Goal: Complete application form

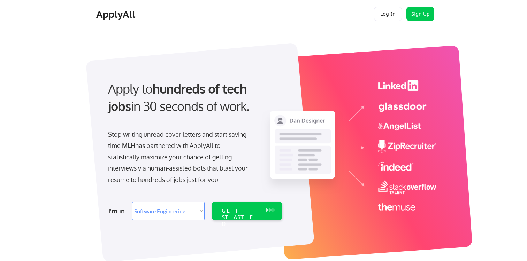
select select ""engineering""
click at [234, 214] on div "GET STARTED" at bounding box center [240, 218] width 37 height 20
select select ""engineering""
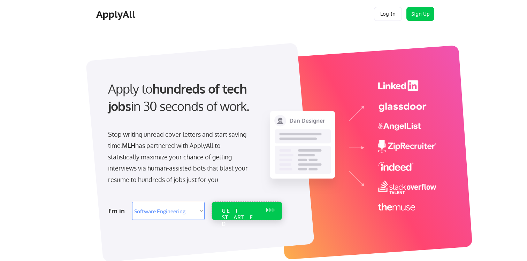
click at [232, 208] on div "GET STARTED" at bounding box center [240, 218] width 37 height 20
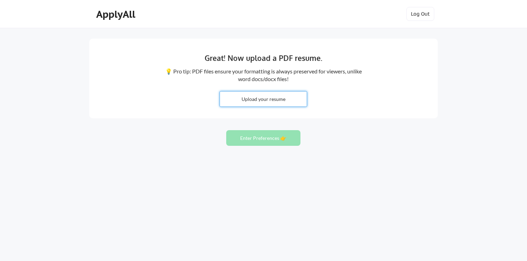
click at [261, 100] on input "file" at bounding box center [263, 99] width 87 height 15
type input "C:\fakepath\Karan's co op Resume.pdf"
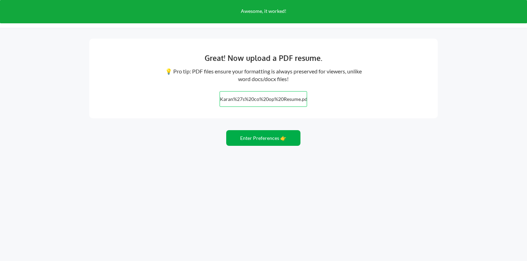
click at [244, 140] on button "Enter Preferences 👉" at bounding box center [263, 138] width 74 height 16
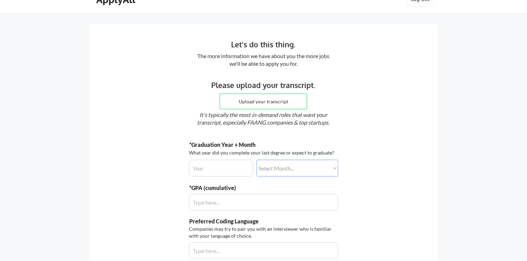
scroll to position [24, 0]
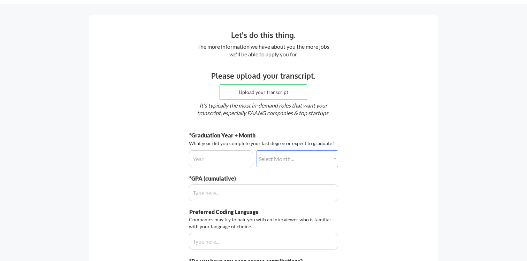
click at [253, 93] on input "file" at bounding box center [263, 92] width 87 height 15
type input "C:\fakepath\Student_Transcript.pdf"
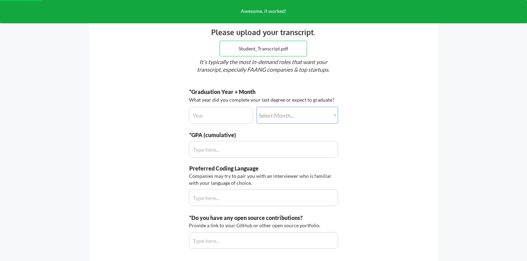
scroll to position [75, 0]
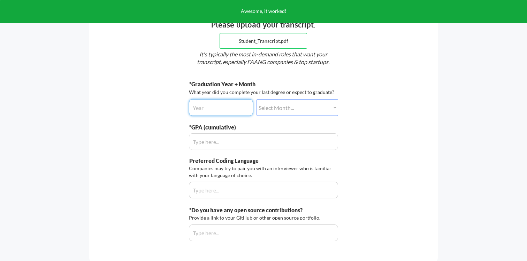
click at [237, 107] on input "input" at bounding box center [221, 107] width 64 height 17
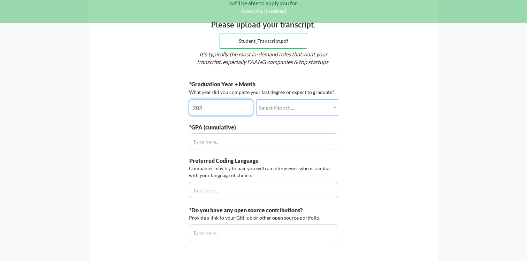
type input "2027"
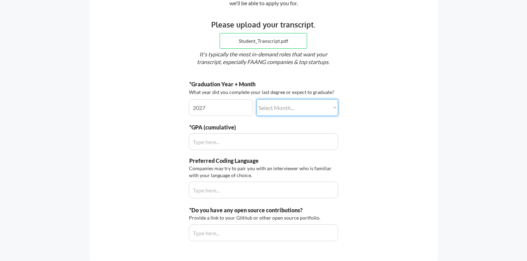
select select ""january""
click at [226, 135] on input "input" at bounding box center [263, 141] width 149 height 17
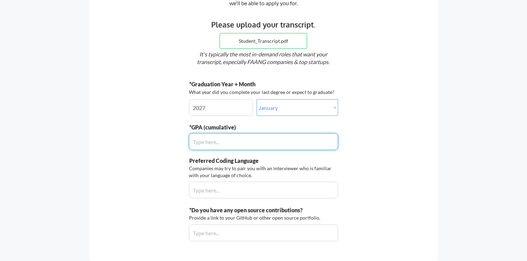
scroll to position [83, 0]
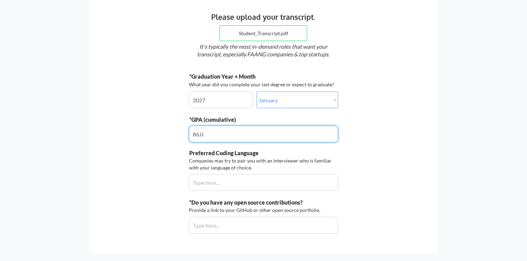
type input "86.1"
click at [221, 170] on div "Companies may try to pair you with an interviewer who is familiar with your lan…" at bounding box center [262, 164] width 147 height 14
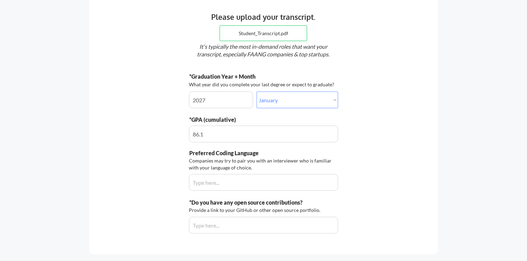
click at [216, 183] on input "input" at bounding box center [263, 182] width 149 height 17
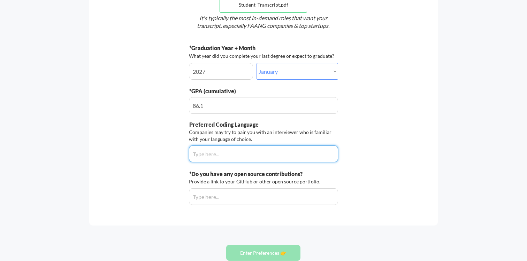
scroll to position [133, 0]
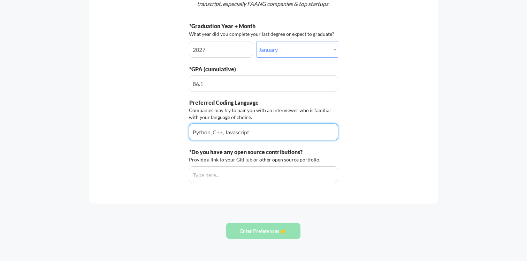
type input "Python, C++, Javascript"
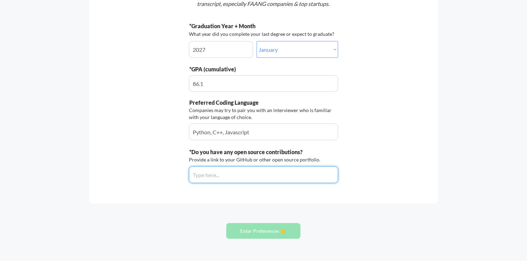
click at [238, 180] on input "input" at bounding box center [263, 175] width 149 height 17
paste input "https://github.com/stdlib-js/stdlib/pulls?q=is%3Apr+author%3Aanandkaranubc+is%3…"
type input "https://github.com/stdlib-js/stdlib/pulls?q=is%3Apr+author%3Aanandkaranubc+is%3…"
click at [269, 131] on input "input" at bounding box center [263, 132] width 149 height 17
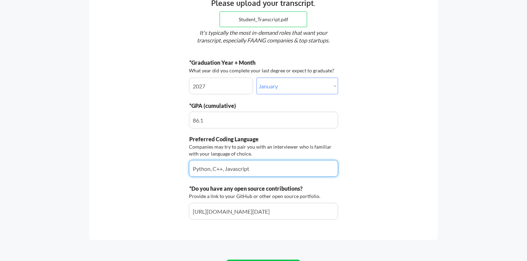
click at [262, 123] on input "input" at bounding box center [263, 120] width 149 height 17
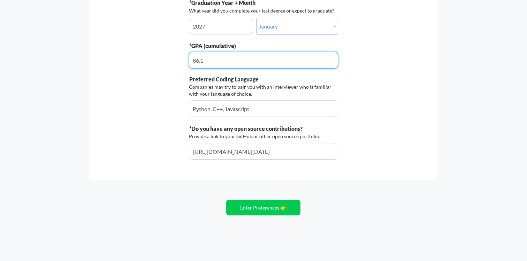
scroll to position [157, 0]
click at [257, 209] on button "Enter Preferences 👉" at bounding box center [263, 208] width 74 height 16
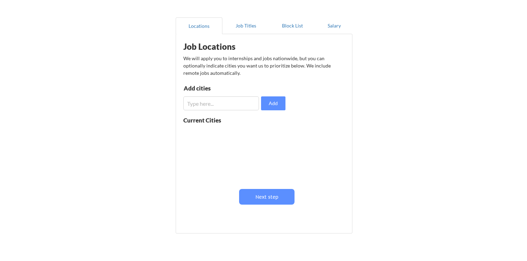
scroll to position [49, 0]
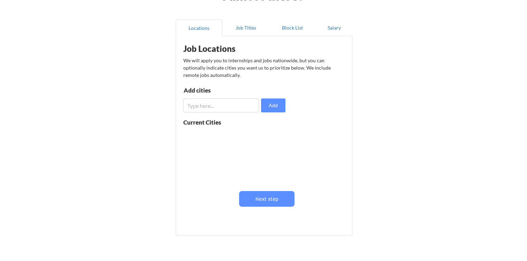
click at [243, 106] on input "input" at bounding box center [221, 106] width 76 height 14
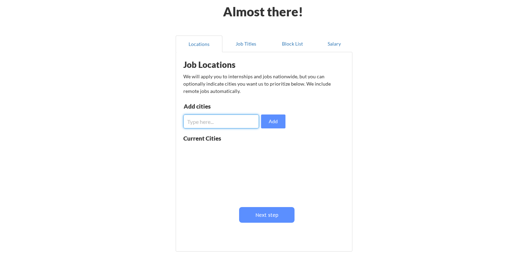
scroll to position [30, 0]
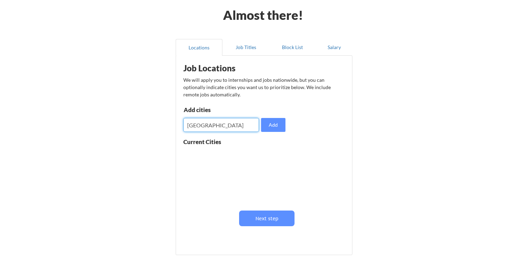
type input "[GEOGRAPHIC_DATA]"
click at [268, 122] on button "Add" at bounding box center [273, 125] width 24 height 14
click at [265, 156] on button at bounding box center [263, 155] width 5 height 5
click at [238, 126] on input "input" at bounding box center [221, 125] width 76 height 14
type input "[GEOGRAPHIC_DATA]"
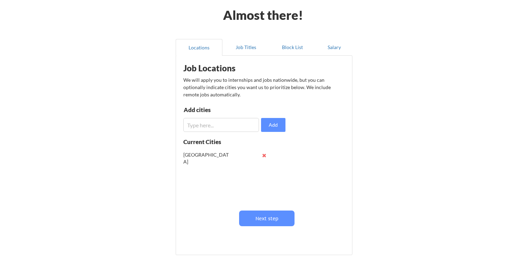
click at [229, 122] on input "input" at bounding box center [221, 125] width 76 height 14
type input "[GEOGRAPHIC_DATA]"
click at [258, 215] on button "Next step" at bounding box center [266, 219] width 55 height 16
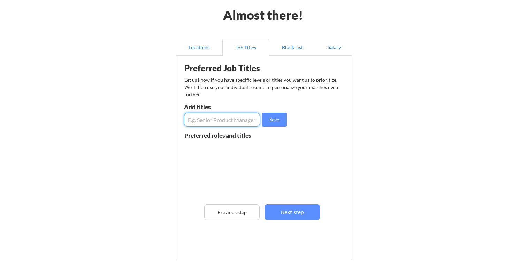
click at [234, 122] on input "input" at bounding box center [222, 120] width 76 height 14
type input "Intern"
click at [295, 209] on button "Next step" at bounding box center [291, 213] width 55 height 16
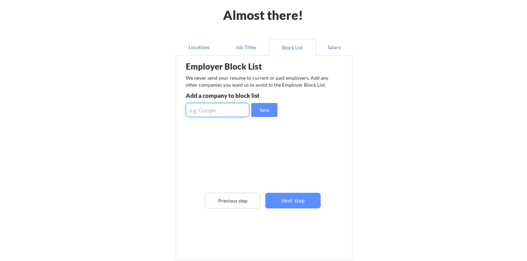
click at [229, 113] on input "input" at bounding box center [217, 110] width 63 height 14
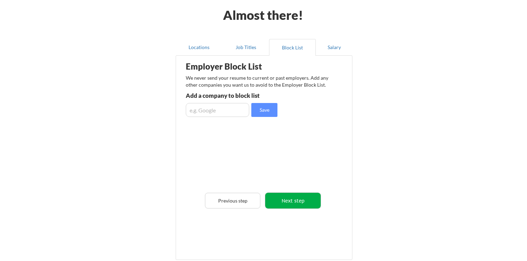
click at [299, 203] on button "Next step" at bounding box center [292, 201] width 55 height 16
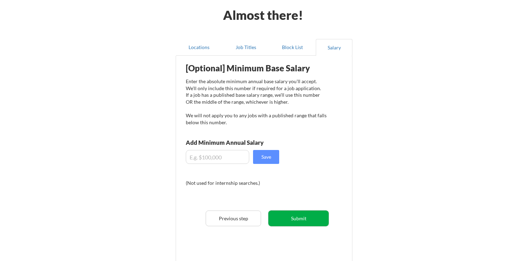
click at [293, 219] on button "Submit" at bounding box center [298, 219] width 60 height 16
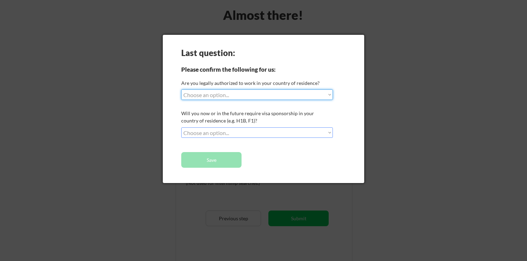
select select ""yes__i_am_here_on_a_visa__h1b__opt__etc__""
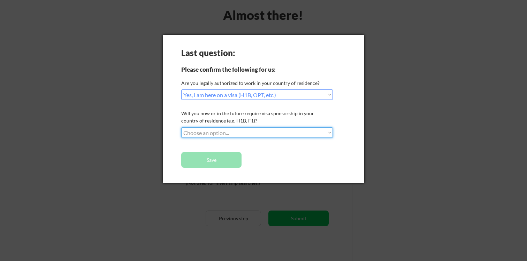
select select ""no__i_will_not_need_sponsorship""
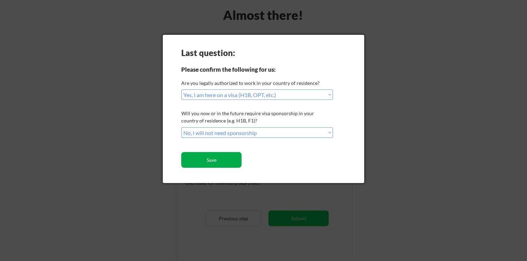
click at [224, 161] on button "Save" at bounding box center [211, 160] width 60 height 16
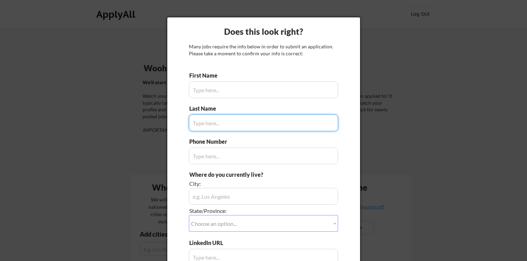
type input "Karan"
type input "[PHONE_NUMBER]"
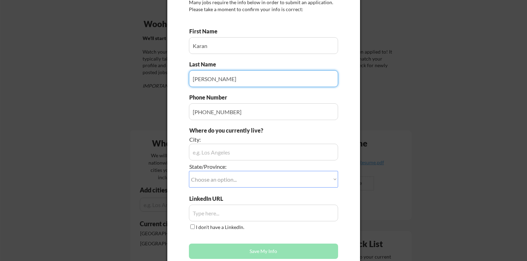
scroll to position [78, 0]
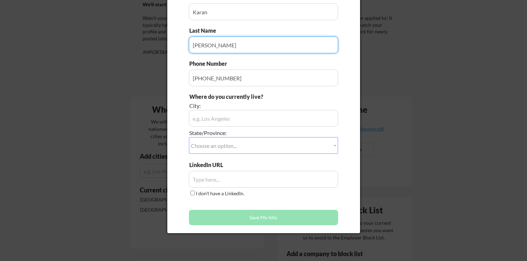
type input "[PERSON_NAME]"
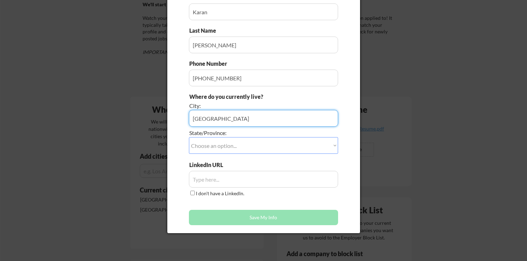
type input "[GEOGRAPHIC_DATA]"
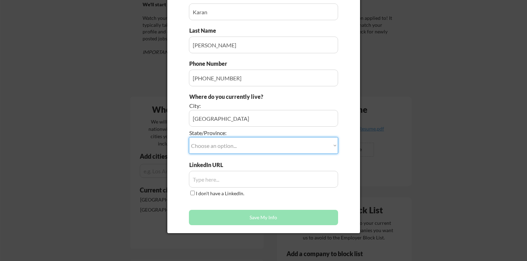
select select ""[GEOGRAPHIC_DATA]""
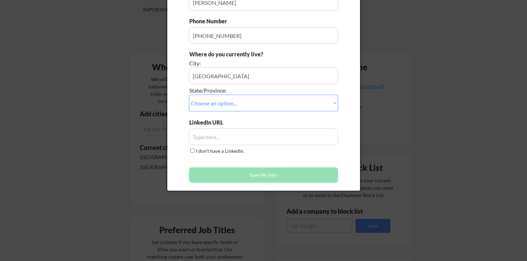
scroll to position [121, 0]
click at [228, 138] on input "input" at bounding box center [263, 136] width 149 height 17
paste input "[URL][DOMAIN_NAME]"
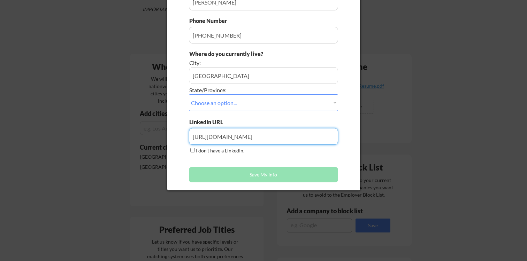
type input "[URL][DOMAIN_NAME]"
click at [267, 161] on div "First Name Last Name Phone Number Where do you currently live? City: State/Prov…" at bounding box center [263, 68] width 149 height 235
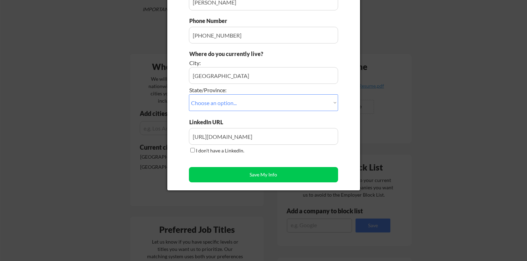
click at [260, 173] on button "Save My Info" at bounding box center [263, 174] width 149 height 15
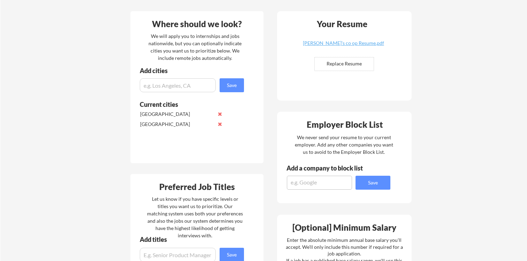
scroll to position [165, 0]
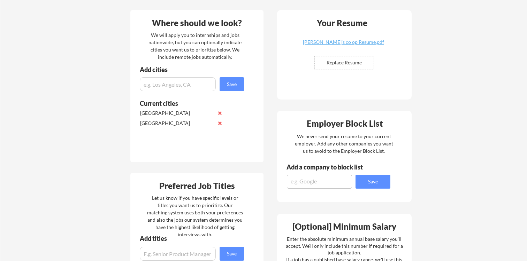
click at [189, 88] on input "input" at bounding box center [178, 84] width 76 height 14
type input "[GEOGRAPHIC_DATA]"
click at [227, 85] on button "Save" at bounding box center [232, 84] width 24 height 14
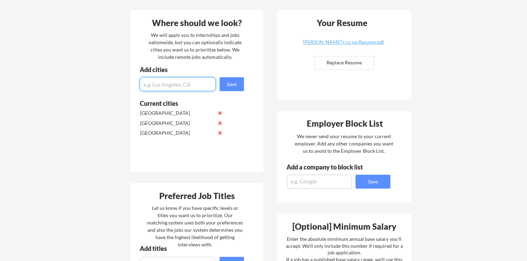
click at [172, 85] on input "input" at bounding box center [178, 84] width 76 height 14
type input "[GEOGRAPHIC_DATA]"
click at [230, 88] on button "Save" at bounding box center [232, 84] width 24 height 14
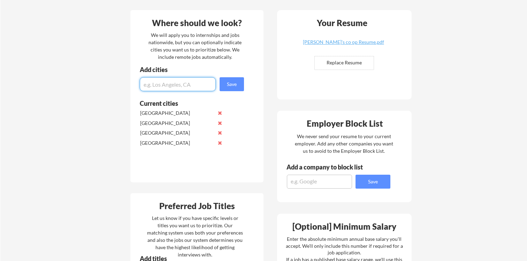
click at [181, 88] on input "input" at bounding box center [178, 84] width 76 height 14
type input "[GEOGRAPHIC_DATA]"
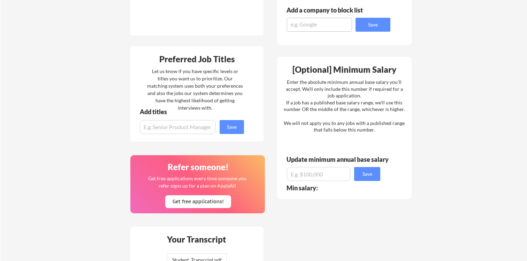
scroll to position [323, 0]
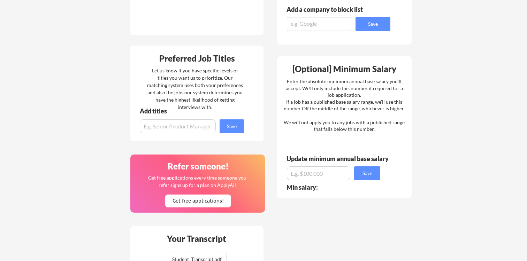
click at [196, 126] on input "input" at bounding box center [178, 127] width 76 height 14
type input "Intern"
click at [242, 126] on button "Save" at bounding box center [232, 127] width 24 height 14
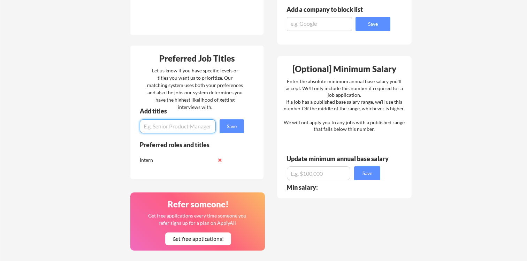
click at [189, 129] on input "input" at bounding box center [178, 127] width 76 height 14
type input "Software"
click at [227, 127] on button "Save" at bounding box center [232, 127] width 24 height 14
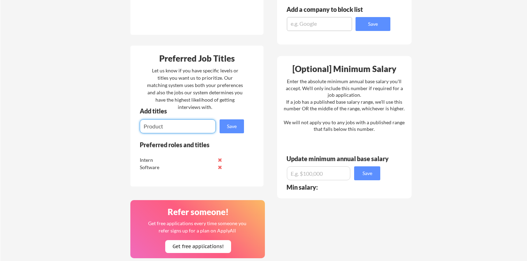
type input "Product"
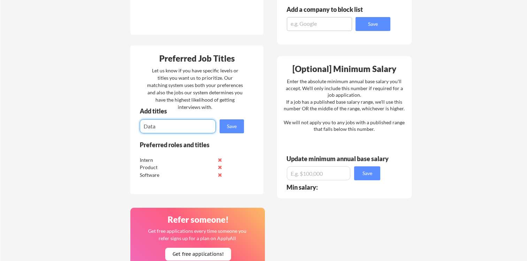
type input "Data"
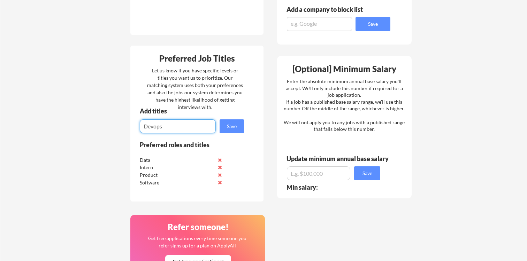
type input "Devops"
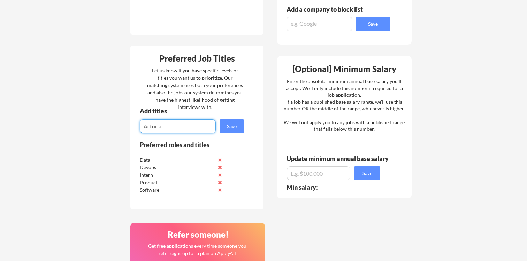
type input "Acturial"
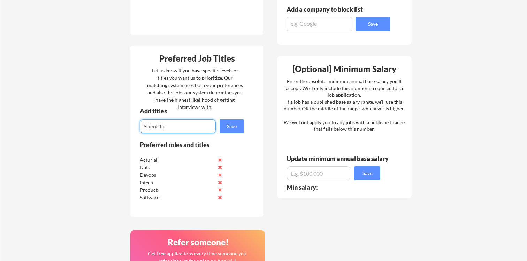
type input "Scientific"
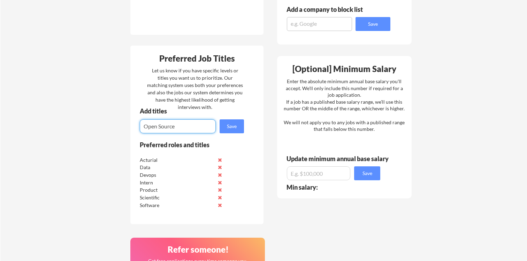
type input "Open Source"
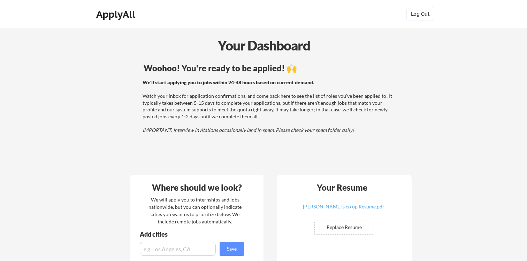
scroll to position [0, 0]
click at [275, 119] on div "We'll start applying you to jobs within 24-48 hours based on current demand. Wa…" at bounding box center [268, 106] width 251 height 55
